Goal: Task Accomplishment & Management: Manage account settings

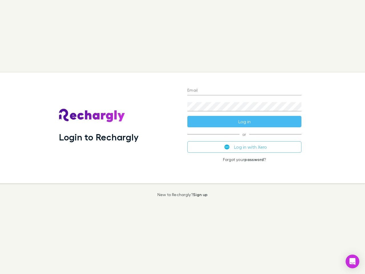
click at [183, 137] on div "Login to Rechargly" at bounding box center [118, 127] width 128 height 111
click at [245, 91] on input "Email" at bounding box center [244, 90] width 114 height 9
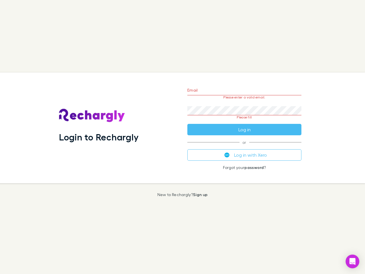
click at [245, 122] on form "Email Please enter a valid email. Password Please fill Log in" at bounding box center [244, 109] width 114 height 54
click at [245, 147] on div "Email Please enter a valid email. Password Please fill Log in or Log in with Xe…" at bounding box center [244, 127] width 123 height 111
click at [353, 261] on icon "Open Intercom Messenger" at bounding box center [353, 261] width 6 height 7
